Goal: Task Accomplishment & Management: Manage account settings

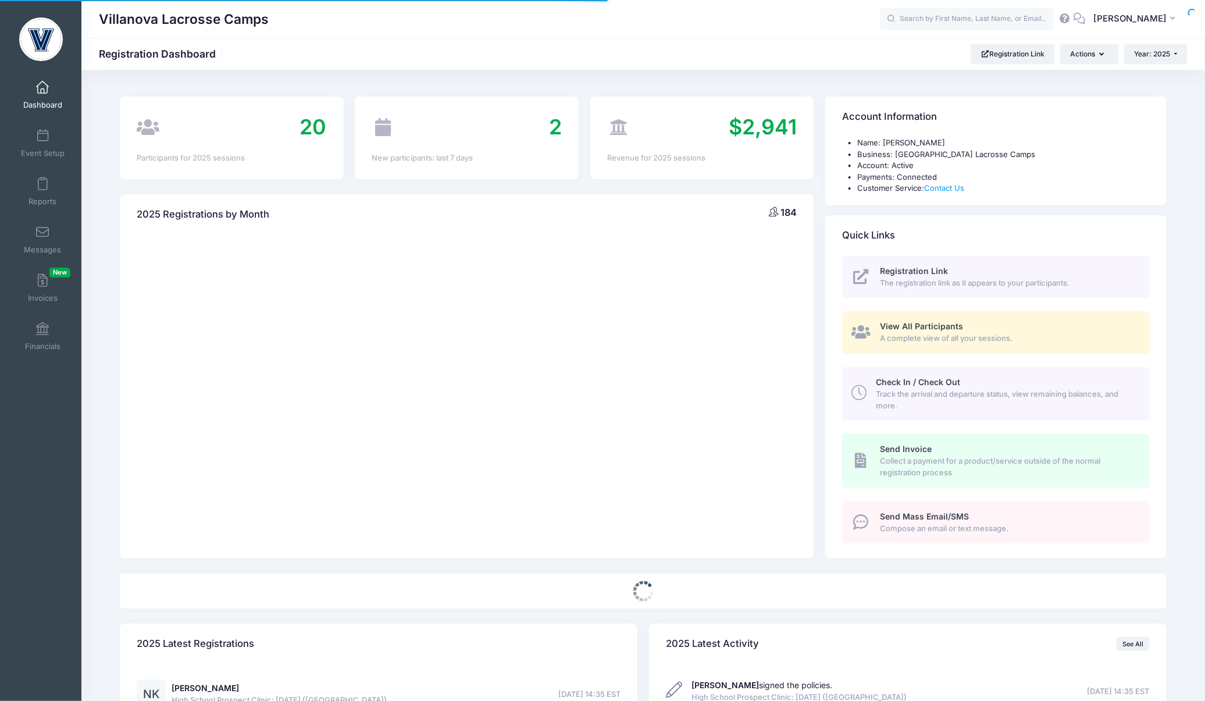
select select
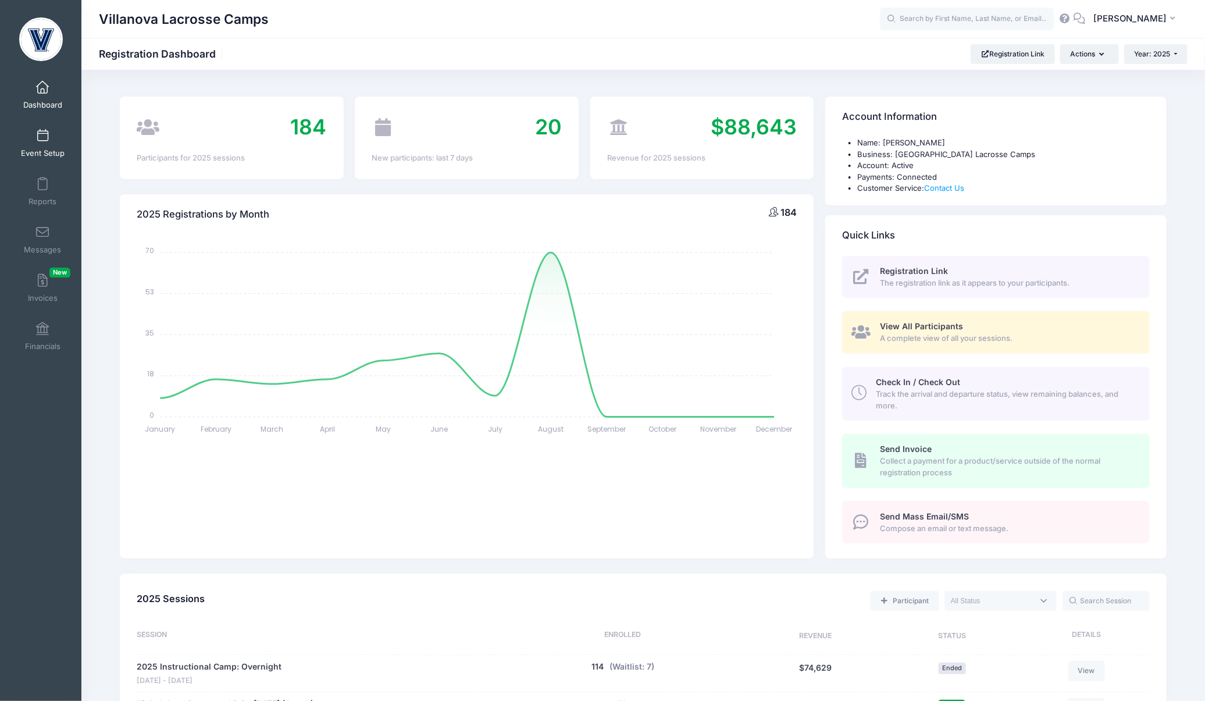
click at [52, 143] on link "Event Setup" at bounding box center [42, 143] width 55 height 41
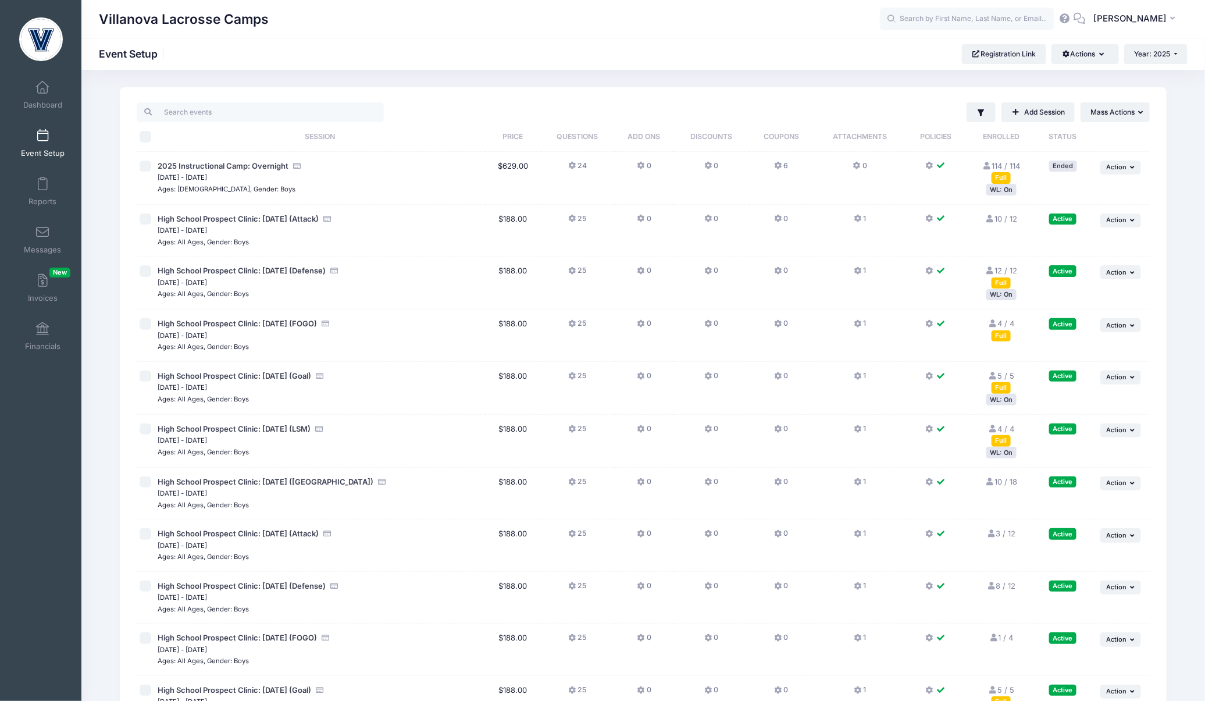
click at [1062, 429] on div "Active" at bounding box center [1062, 428] width 27 height 11
click at [1107, 429] on span "Action" at bounding box center [1116, 430] width 20 height 8
click at [1060, 520] on link "Waitlist" at bounding box center [1082, 522] width 105 height 22
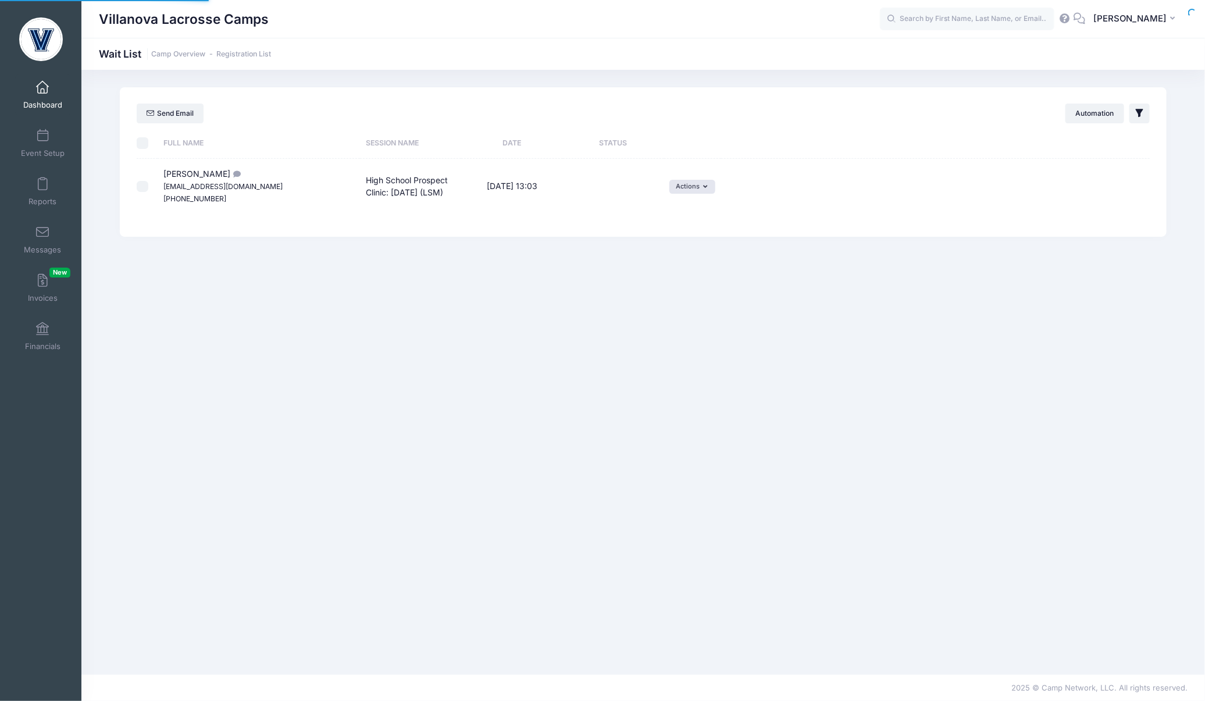
select select "50"
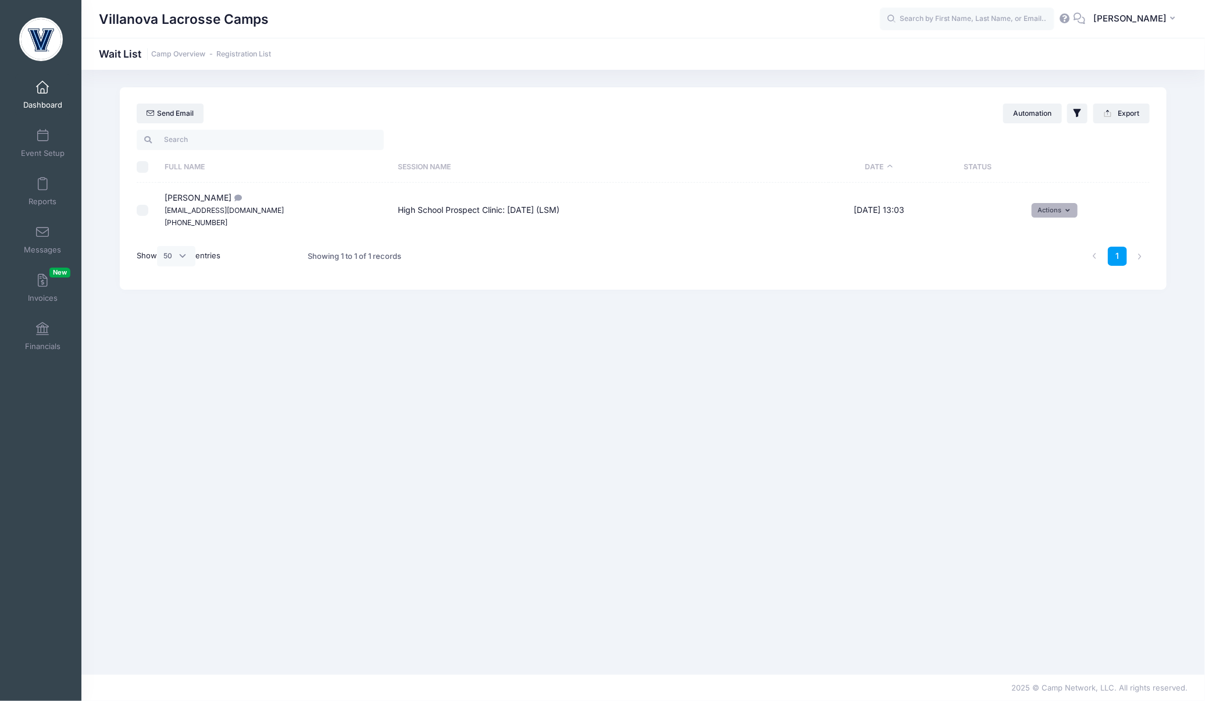
click at [1051, 207] on button "Actions" at bounding box center [1055, 210] width 46 height 14
click at [1049, 229] on link "Invite" at bounding box center [1046, 235] width 51 height 22
click at [798, 229] on select "1 2 3 4 5 6 7 8 9 10 11 12 13 14 15 16 17 18 19 20 21 22 23 24 25 26 27 28 29 3…" at bounding box center [781, 228] width 41 height 25
click at [768, 216] on select "1 2 3 4 5 6 7 8 9 10 11 12 13 14 15 16 17 18 19 20 21 22 23 24 25 26 27 28 29 3…" at bounding box center [781, 228] width 41 height 25
click at [963, 255] on button "submit" at bounding box center [969, 255] width 30 height 20
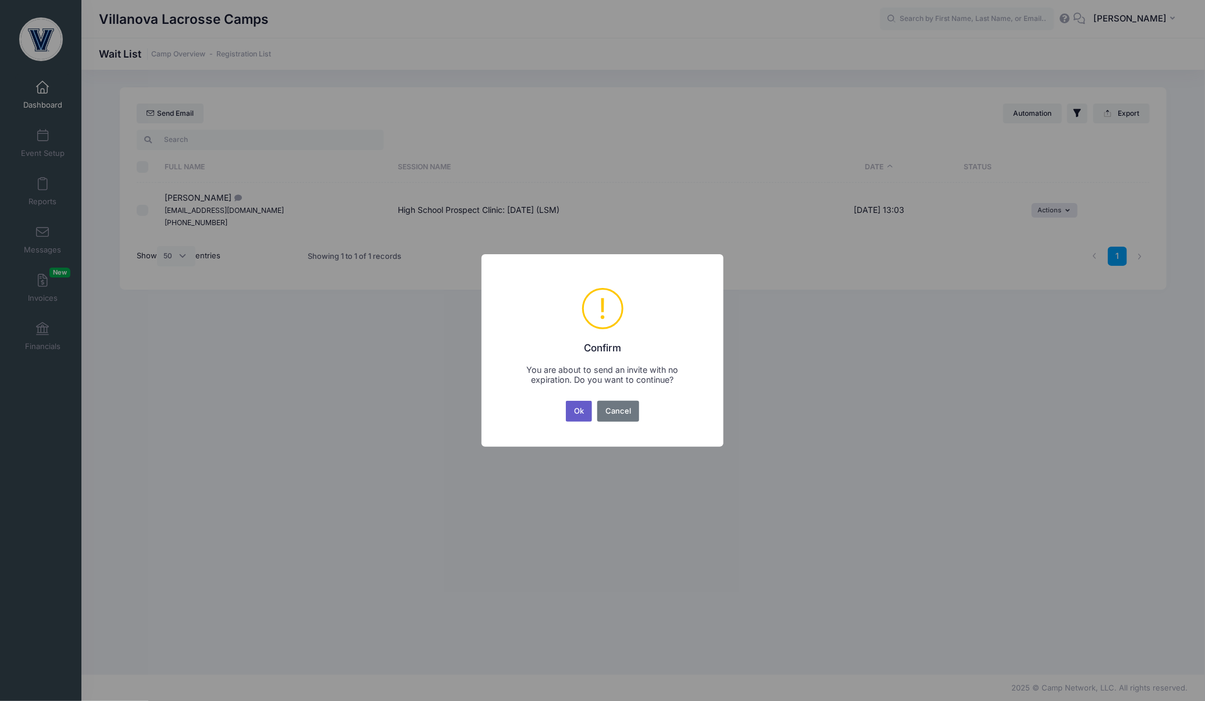
click at [584, 408] on button "Ok" at bounding box center [579, 411] width 27 height 21
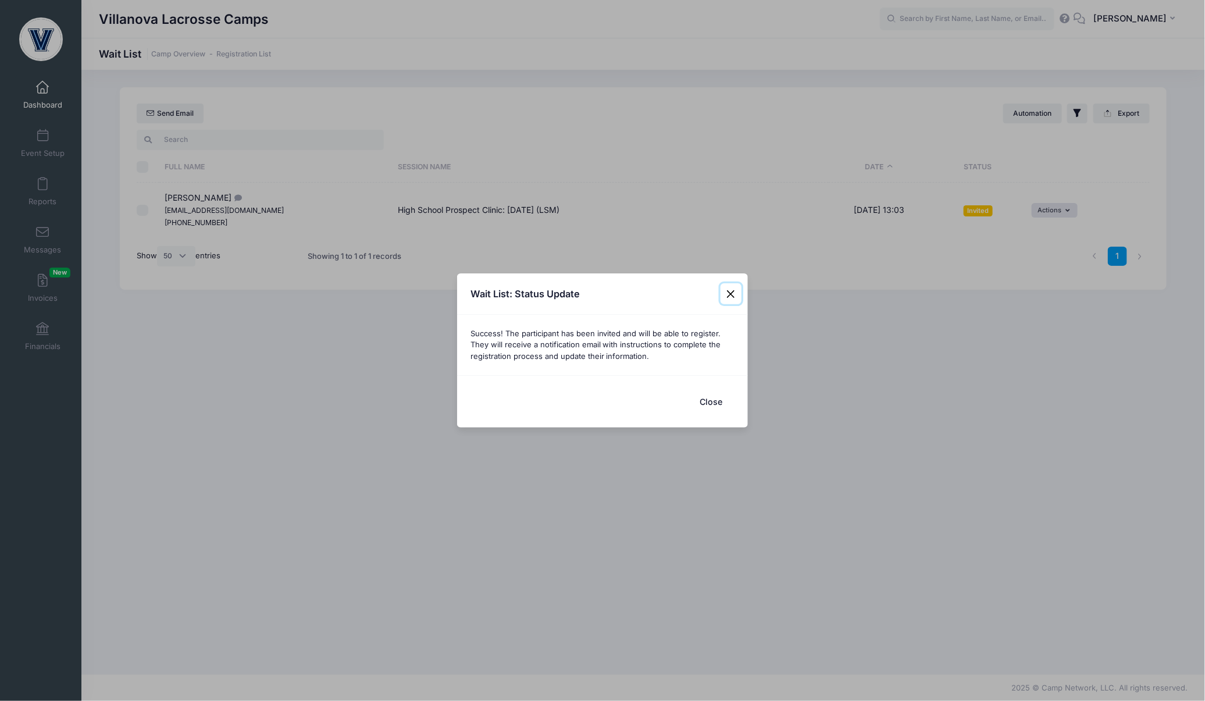
click at [727, 285] on button "Close" at bounding box center [730, 293] width 21 height 21
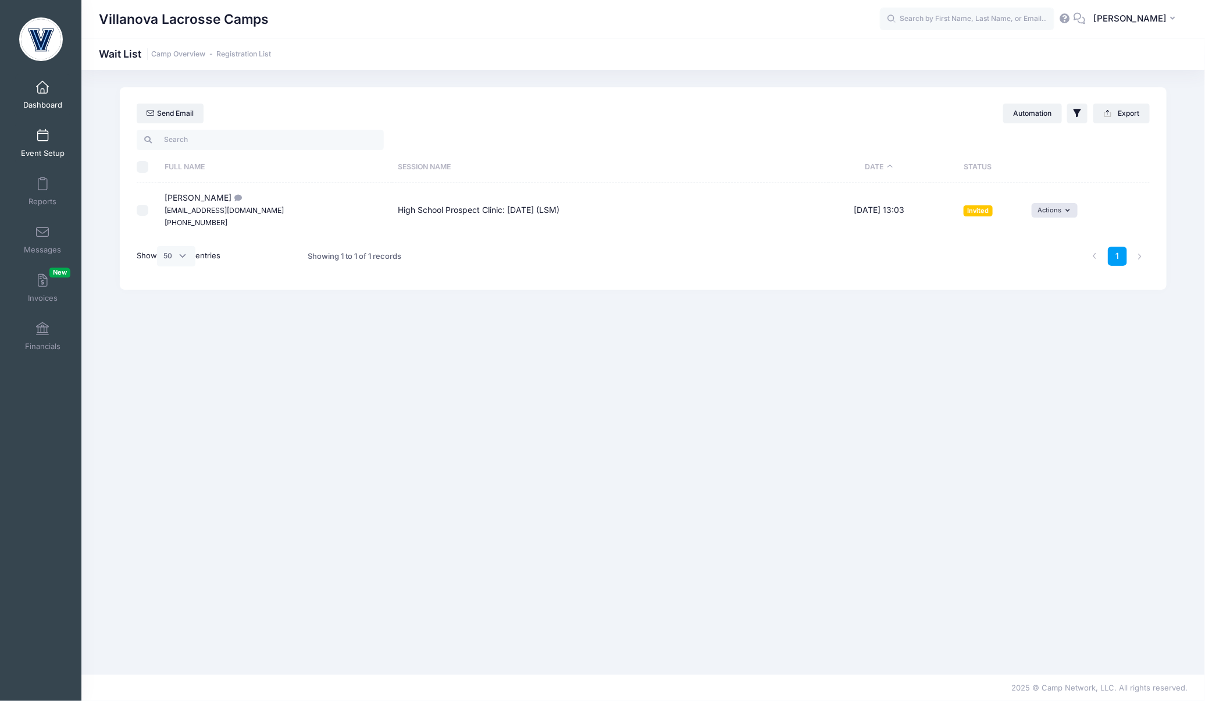
click at [36, 145] on link "Event Setup" at bounding box center [42, 143] width 55 height 41
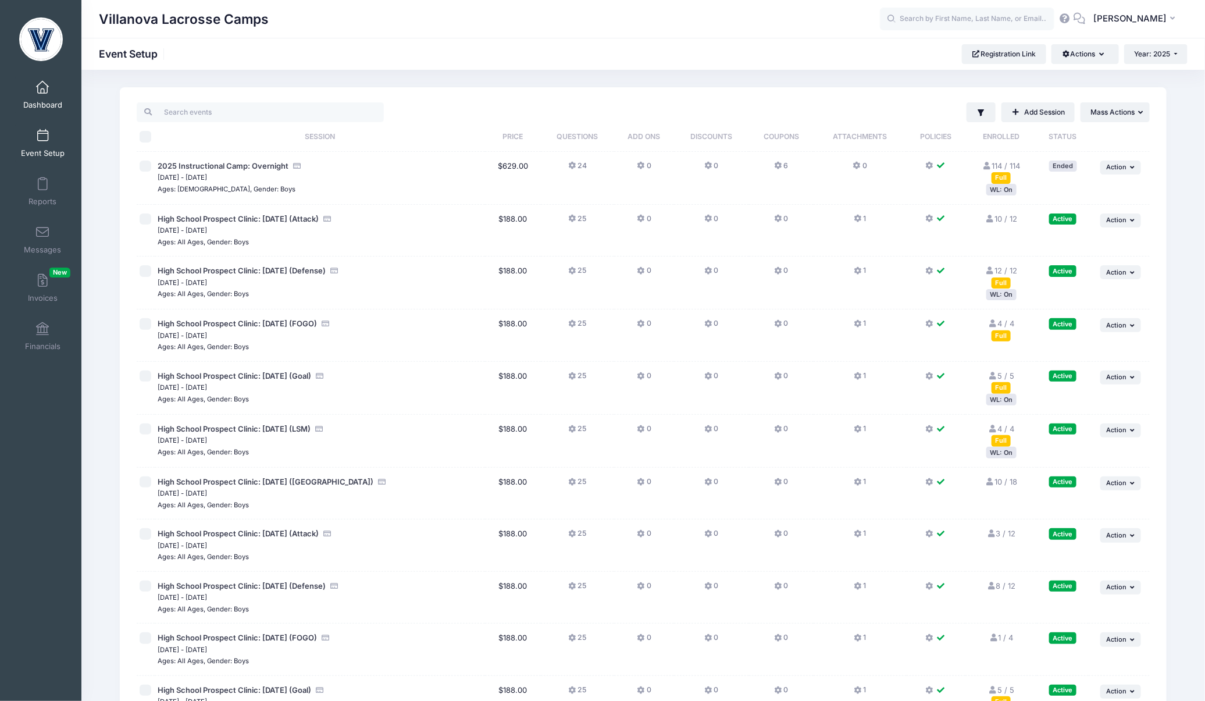
click at [47, 97] on link "Dashboard" at bounding box center [42, 94] width 55 height 41
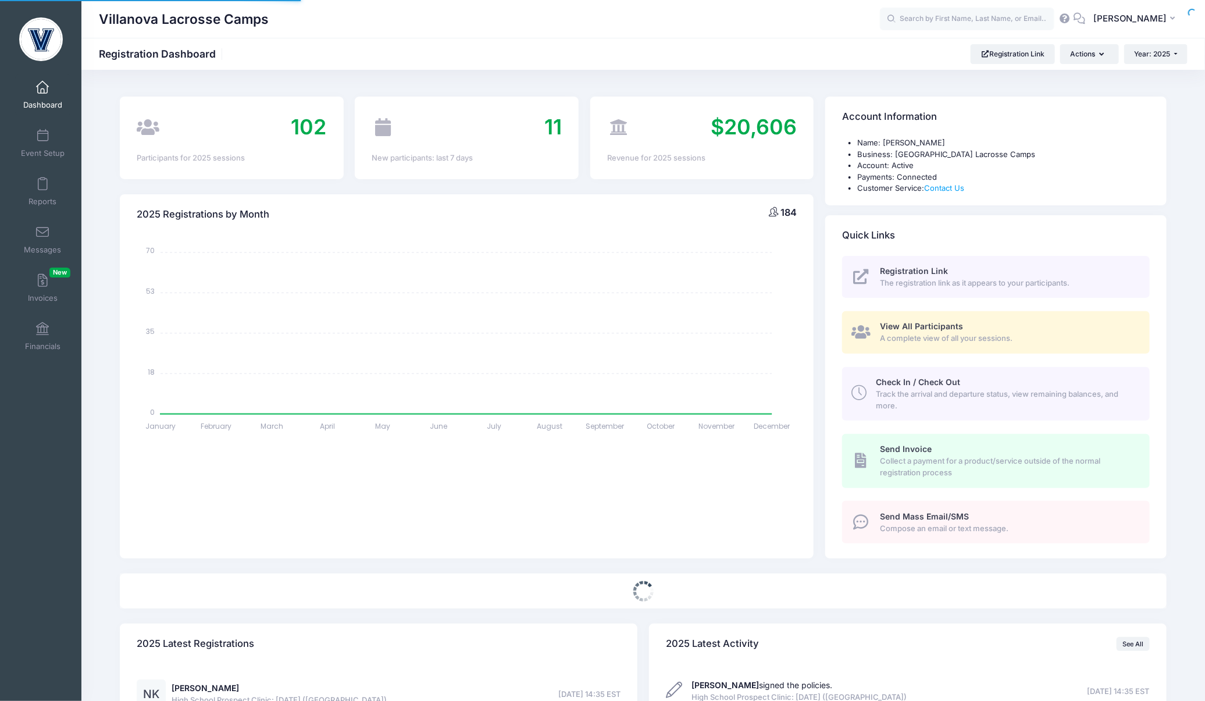
select select
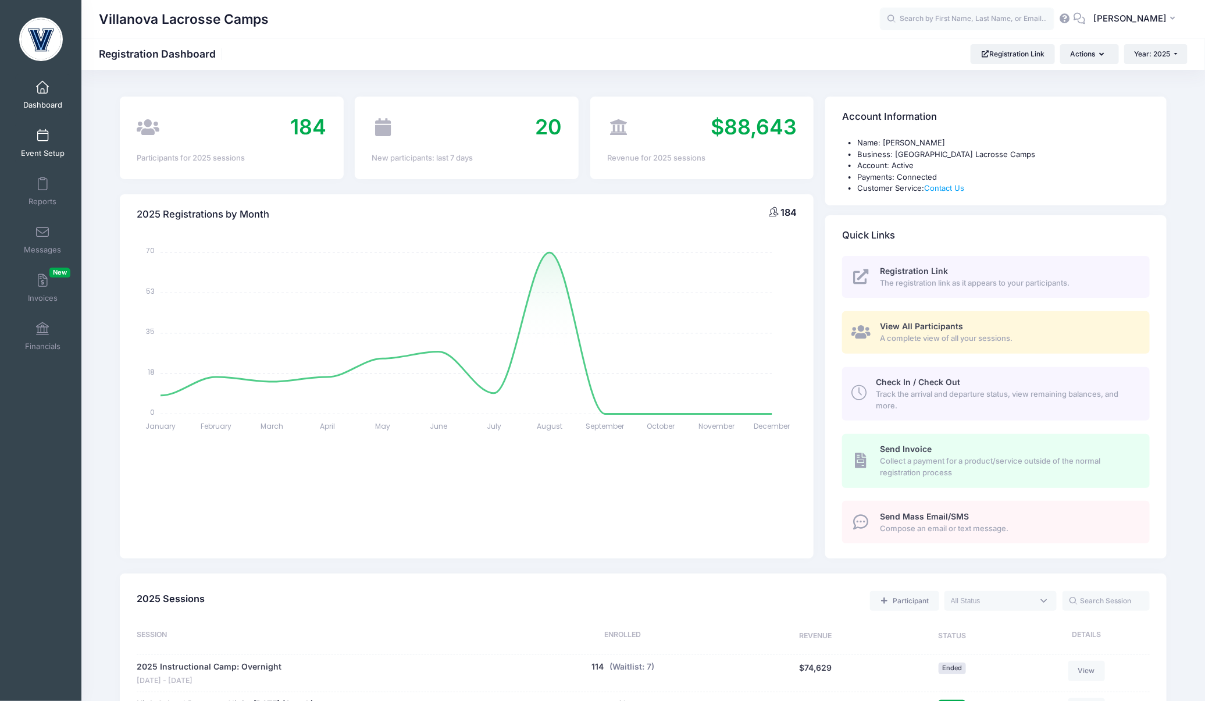
click at [42, 133] on span at bounding box center [42, 136] width 0 height 13
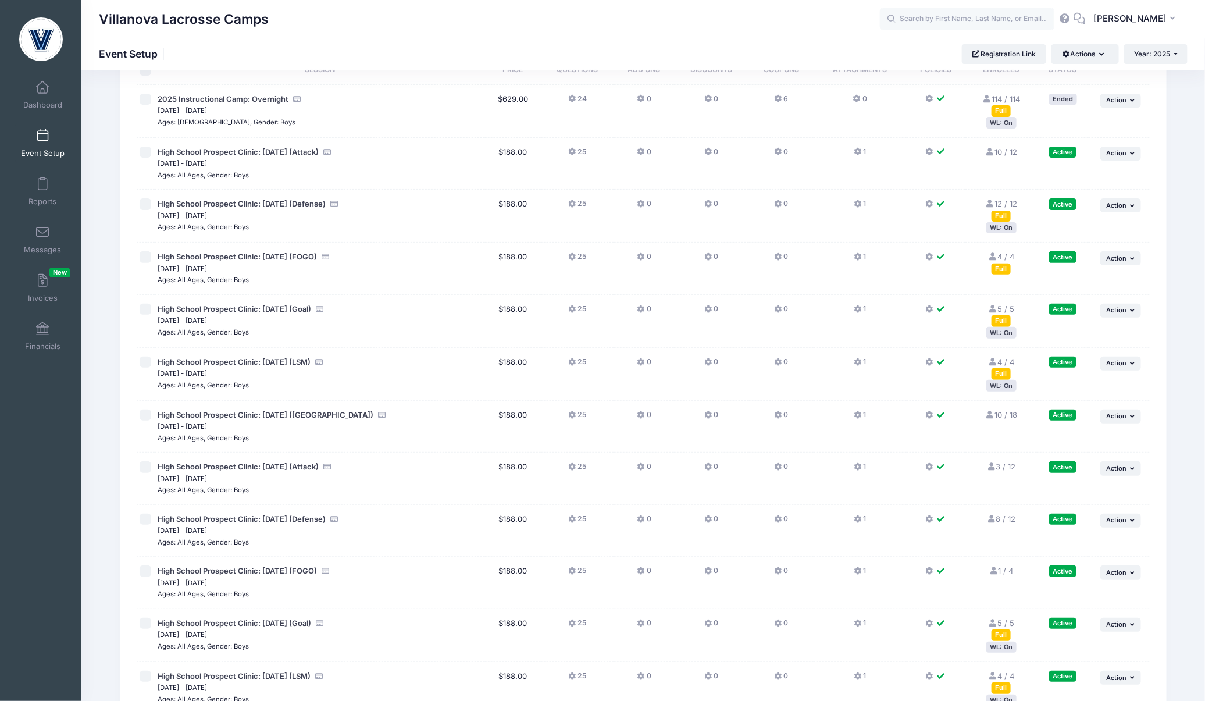
scroll to position [236, 0]
